Goal: Information Seeking & Learning: Learn about a topic

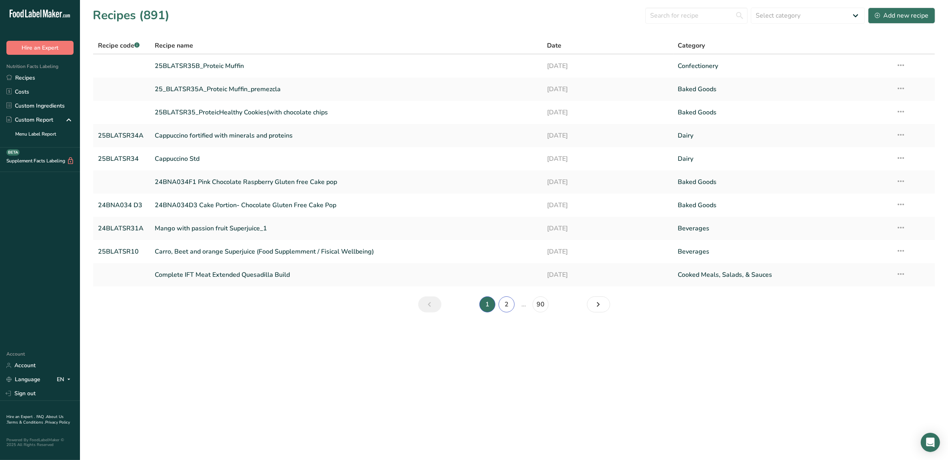
click at [502, 300] on link "2" at bounding box center [506, 304] width 16 height 16
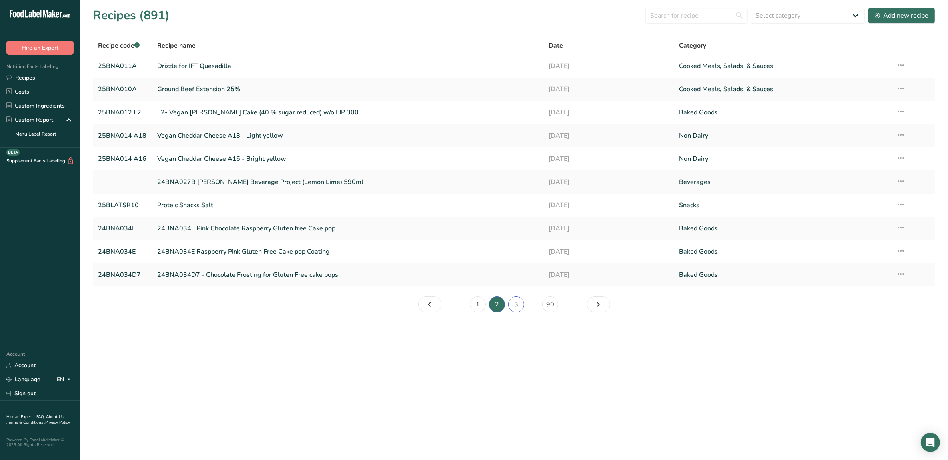
click at [514, 302] on link "3" at bounding box center [516, 304] width 16 height 16
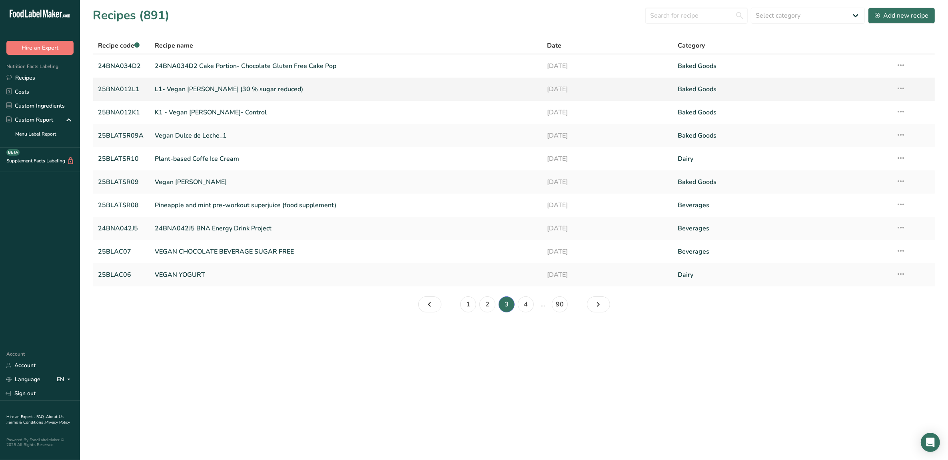
click at [166, 88] on link "L1- Vegan [PERSON_NAME] (30 % sugar reduced)" at bounding box center [346, 89] width 383 height 17
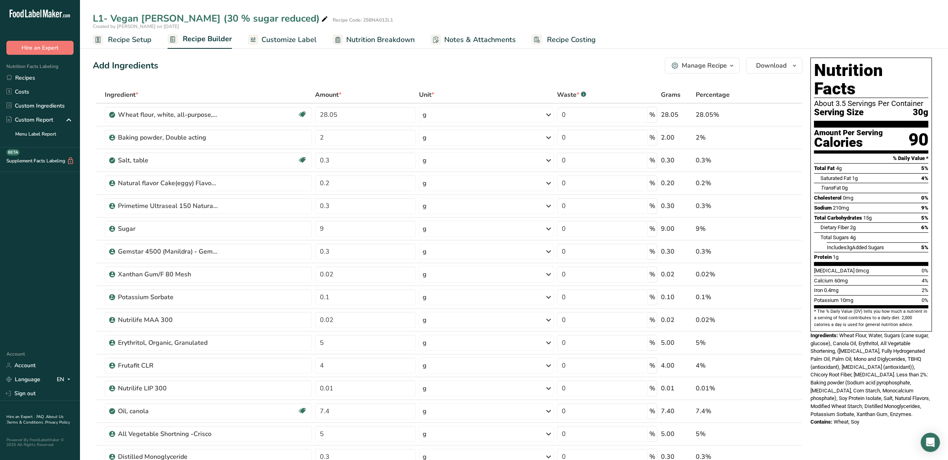
scroll to position [50, 0]
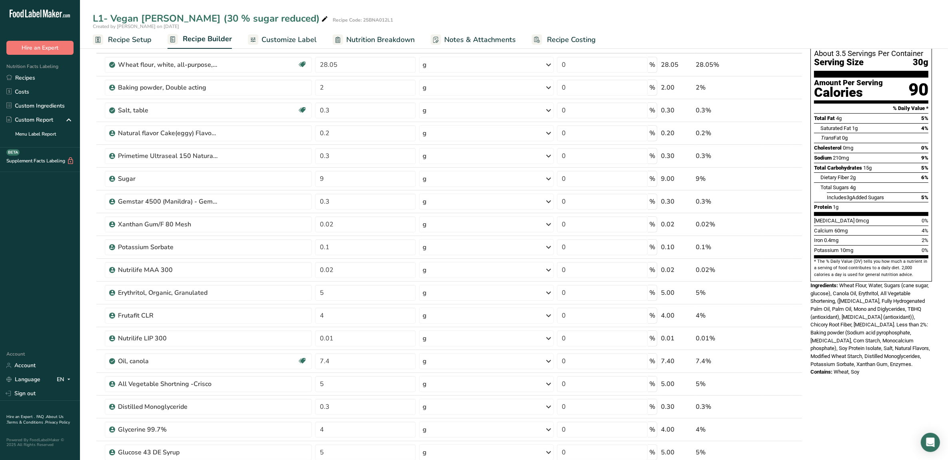
click at [864, 368] on div "Contains: Wheat, Soy" at bounding box center [871, 372] width 122 height 8
drag, startPoint x: 809, startPoint y: 267, endPoint x: 859, endPoint y: 354, distance: 100.4
click at [859, 354] on div "Nutrition Facts About 3.5 Servings Per Container Serving Size 30g Amount Per Se…" at bounding box center [871, 191] width 128 height 375
copy div "Ingredients: Wheat Flour, Water, Sugars (cane sugar, glucose), Canola Oil, Eryt…"
